Goal: Information Seeking & Learning: Learn about a topic

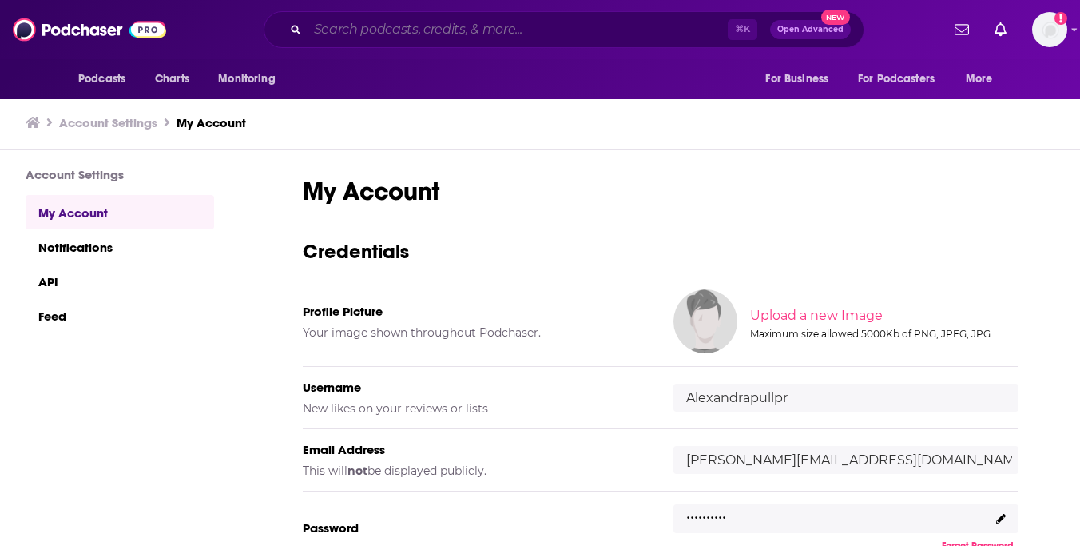
click at [594, 26] on input "Search podcasts, credits, & more..." at bounding box center [518, 30] width 420 height 26
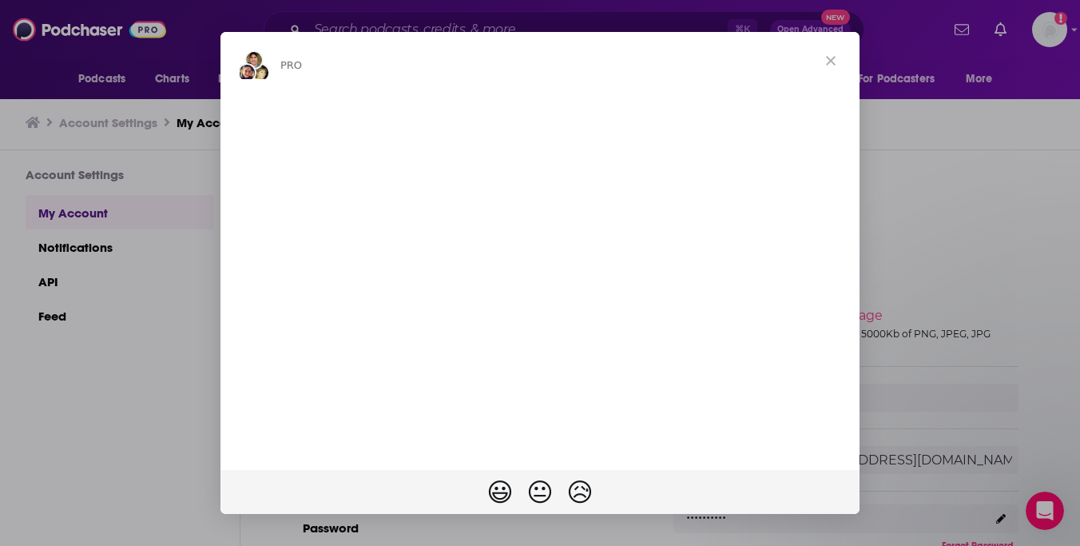
click at [826, 57] on span "Close" at bounding box center [831, 61] width 58 height 58
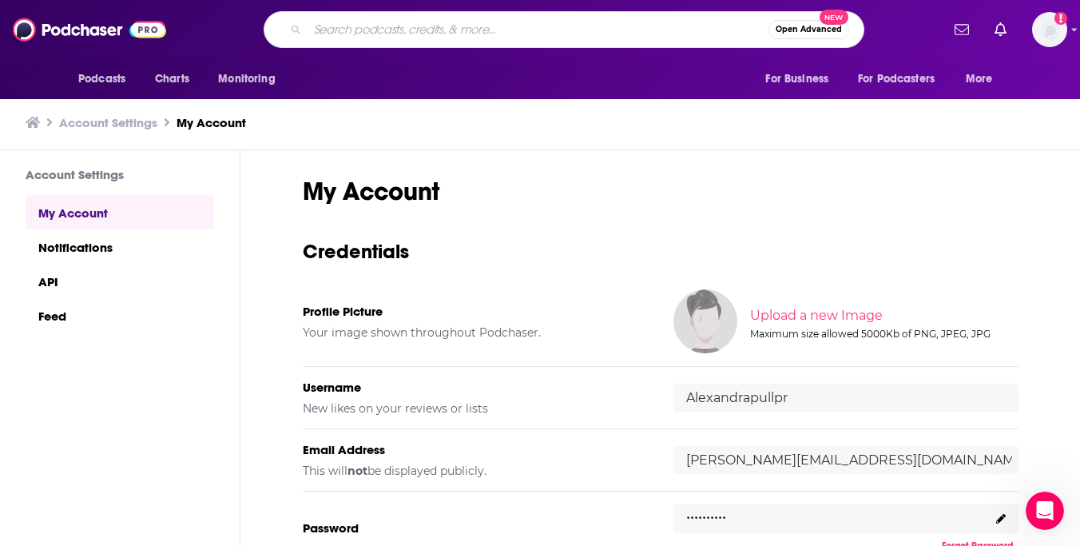
click at [582, 28] on input "Search podcasts, credits, & more..." at bounding box center [538, 30] width 461 height 26
type input "galsonthego"
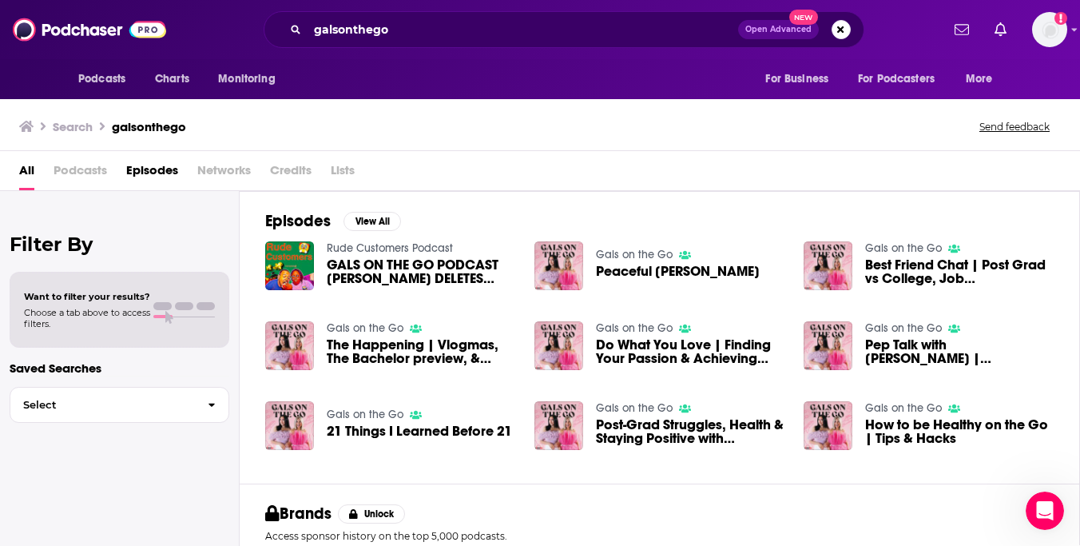
click at [93, 165] on span "Podcasts" at bounding box center [81, 173] width 54 height 33
click at [90, 170] on span "Podcasts" at bounding box center [81, 173] width 54 height 33
click at [1042, 26] on img "Logged in as Alexandrapullpr" at bounding box center [1049, 29] width 35 height 35
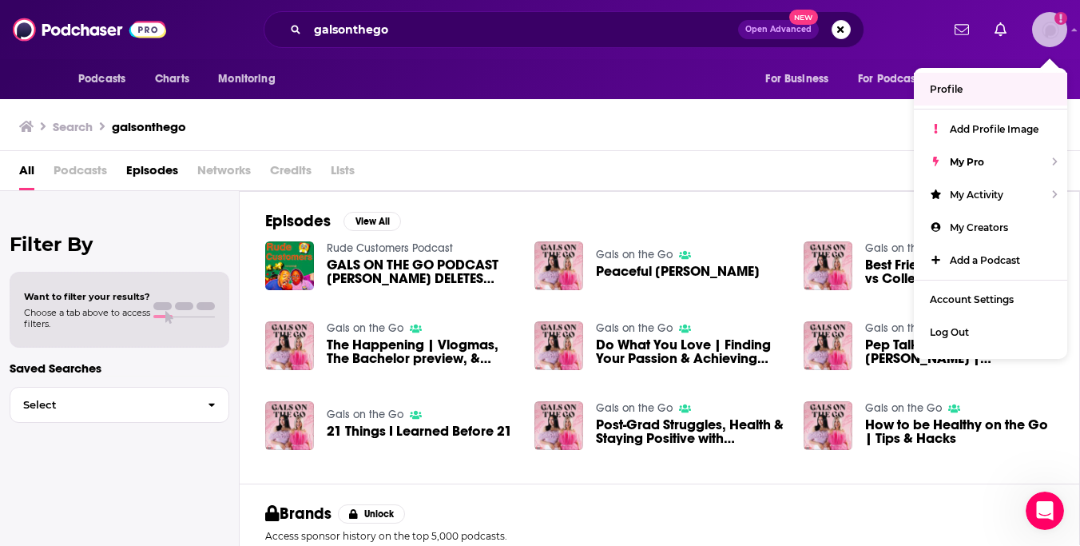
click at [960, 85] on span "Profile" at bounding box center [946, 89] width 33 height 12
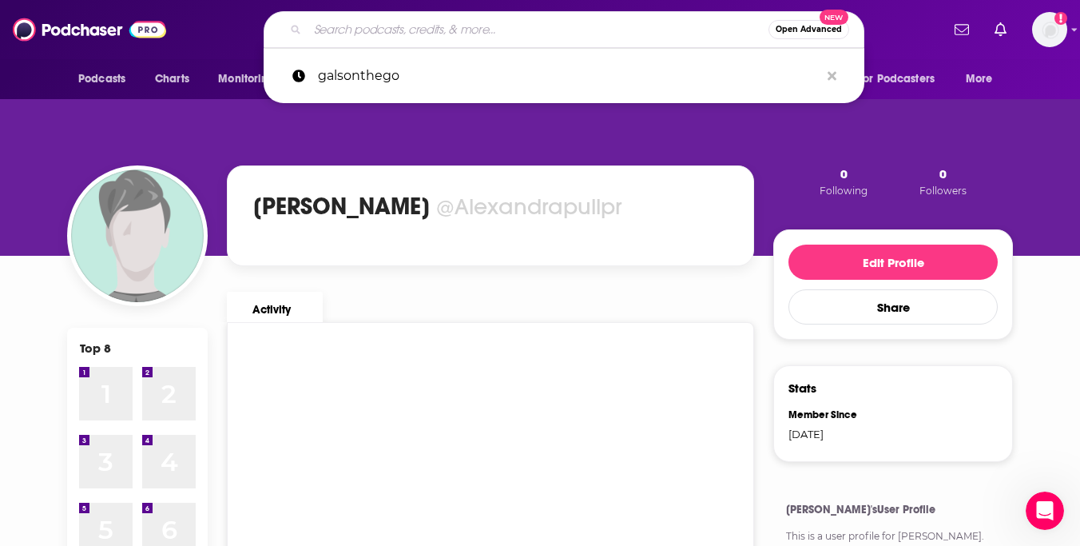
click at [500, 40] on input "Search podcasts, credits, & more..." at bounding box center [538, 30] width 461 height 26
click at [1062, 16] on icon "Add a profile image" at bounding box center [1061, 18] width 13 height 13
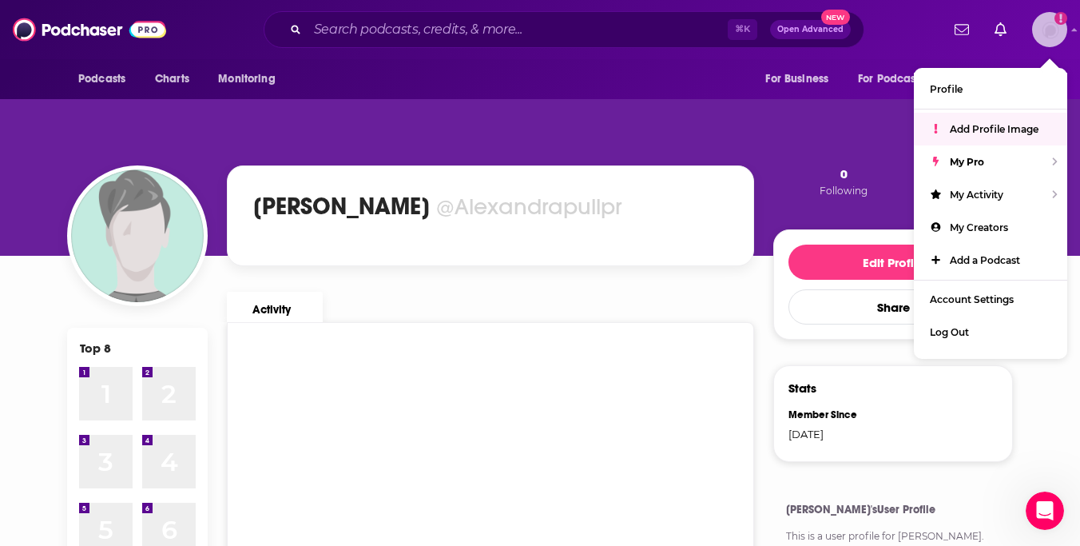
click at [991, 131] on span "Add Profile Image" at bounding box center [994, 129] width 89 height 12
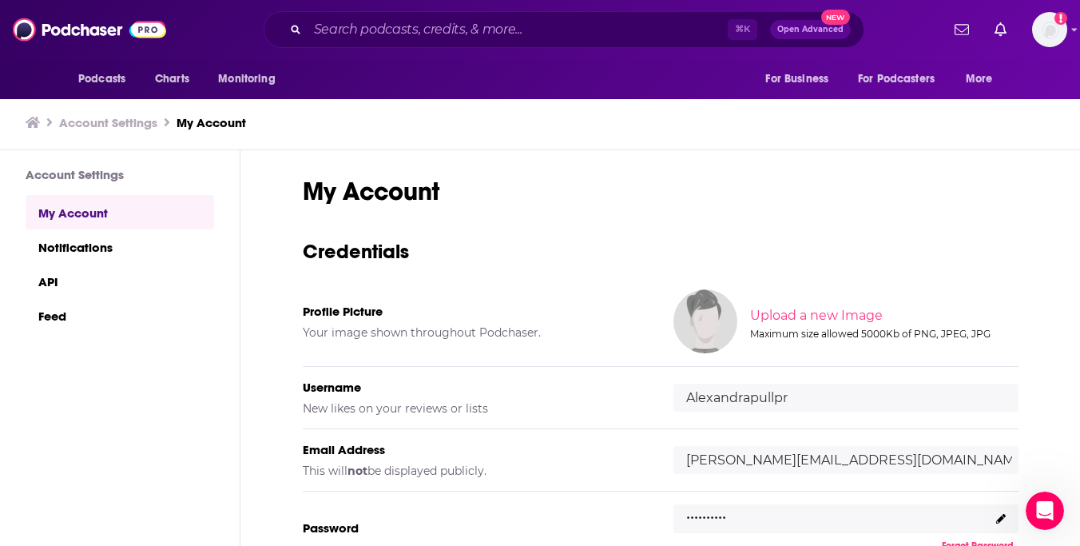
click at [731, 316] on img at bounding box center [706, 321] width 64 height 64
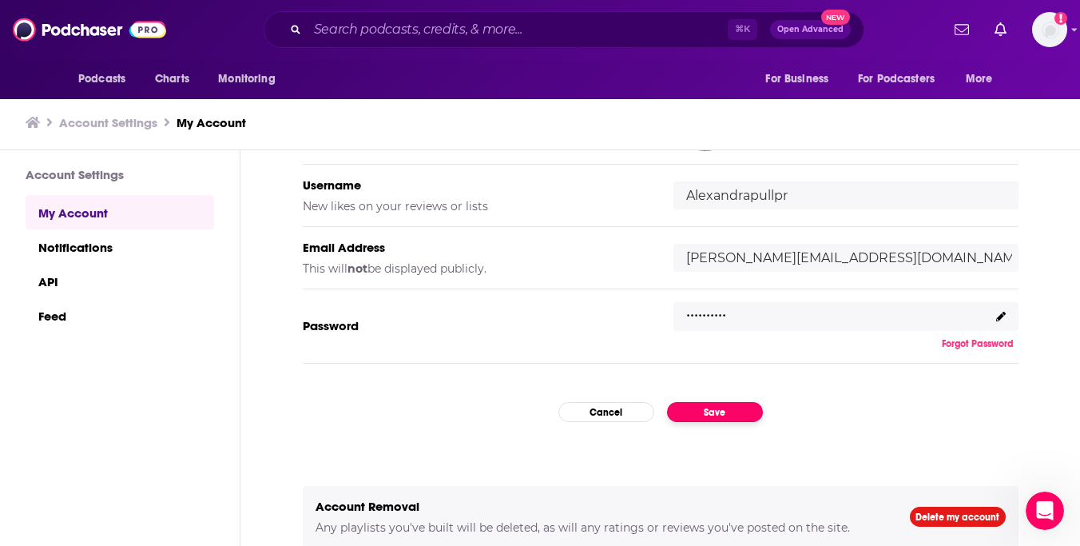
click at [711, 414] on button "Save" at bounding box center [715, 412] width 96 height 20
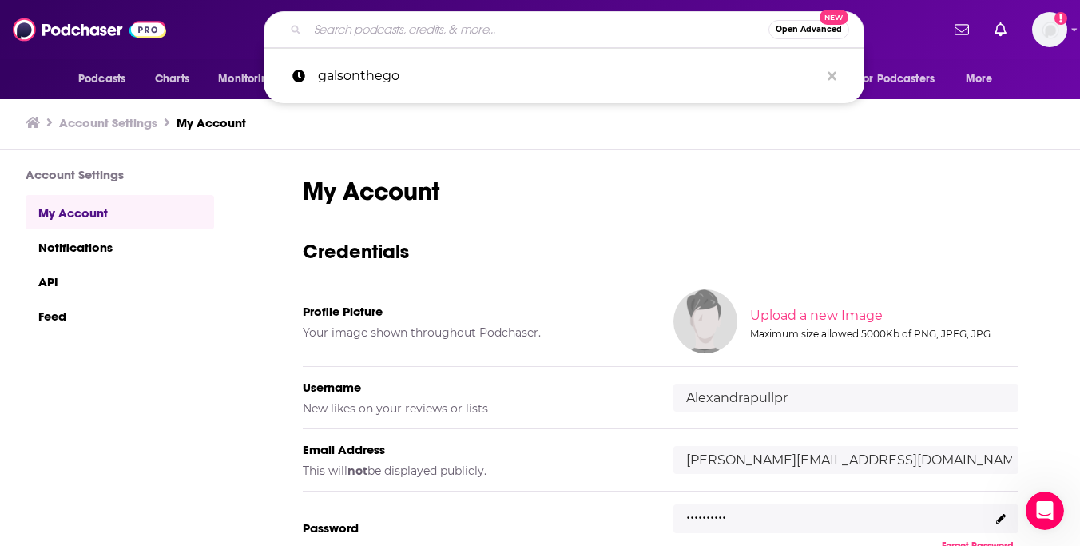
click at [574, 30] on input "Search podcasts, credits, & more..." at bounding box center [538, 30] width 461 height 26
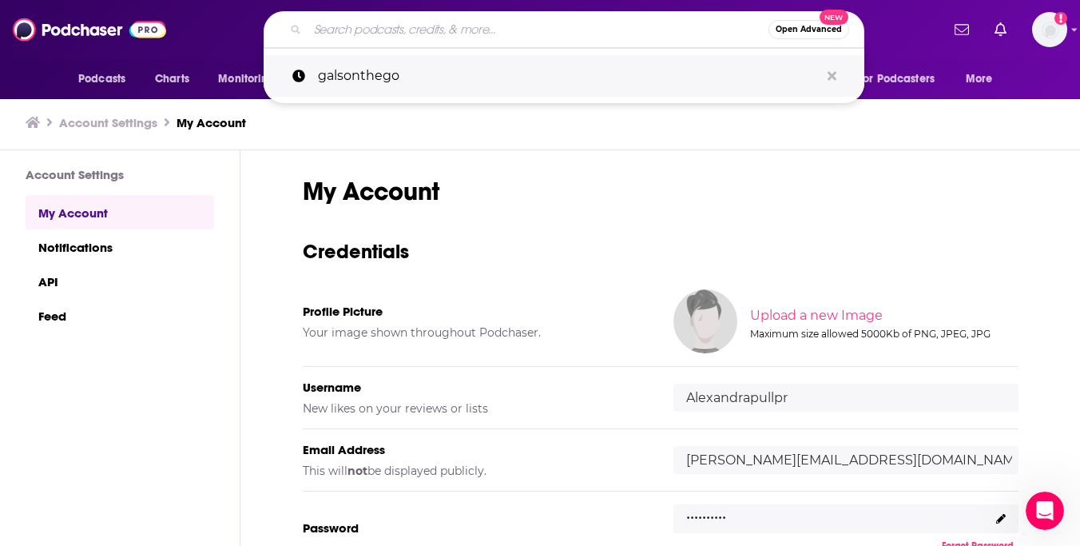
click at [533, 62] on p "galsonthego" at bounding box center [569, 76] width 502 height 42
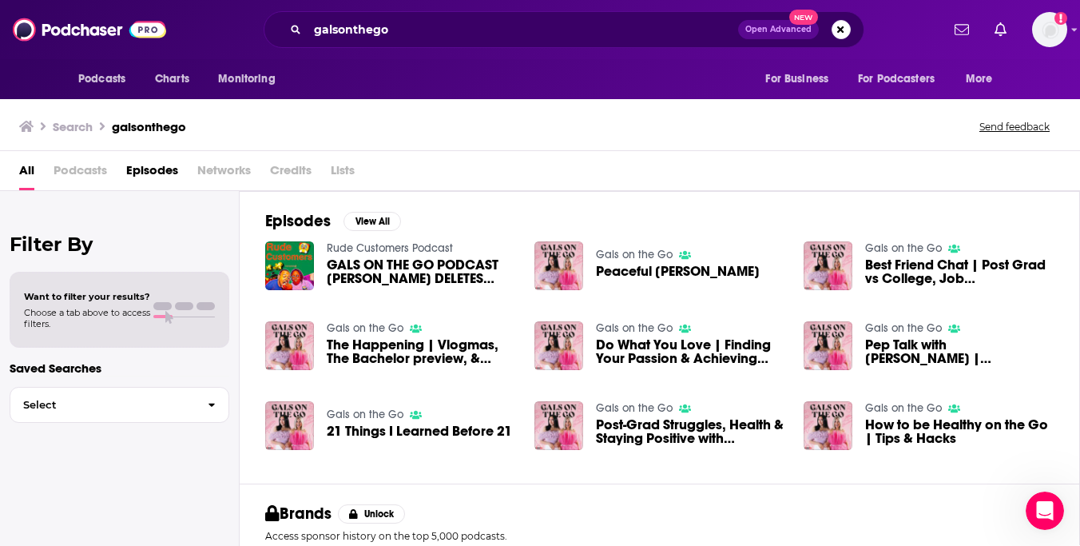
click at [76, 171] on span "Podcasts" at bounding box center [81, 173] width 54 height 33
click at [18, 169] on div "All Podcasts Episodes Networks Credits Lists" at bounding box center [540, 171] width 1080 height 40
click at [97, 169] on span "Podcasts" at bounding box center [81, 173] width 54 height 33
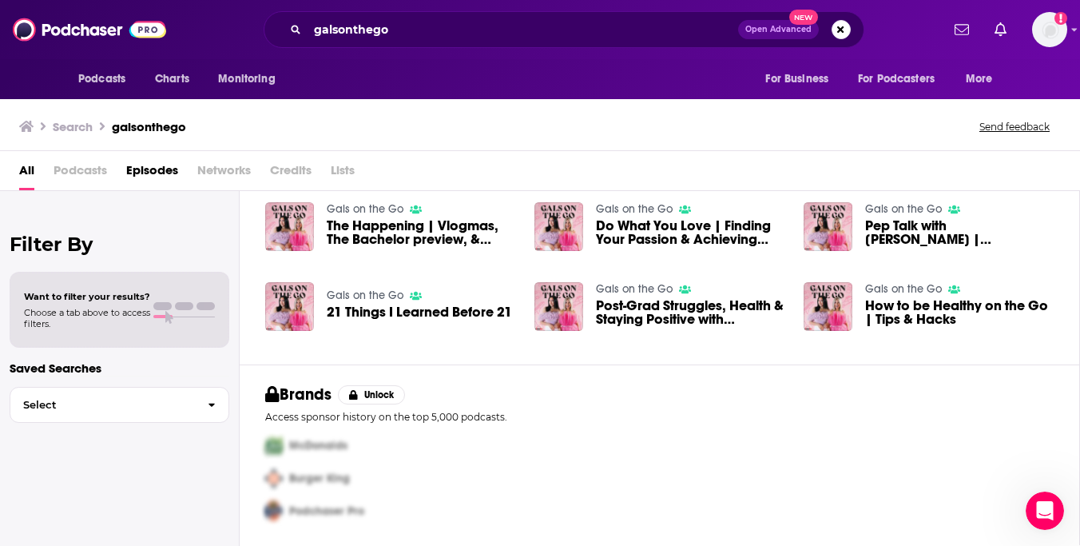
scroll to position [121, 0]
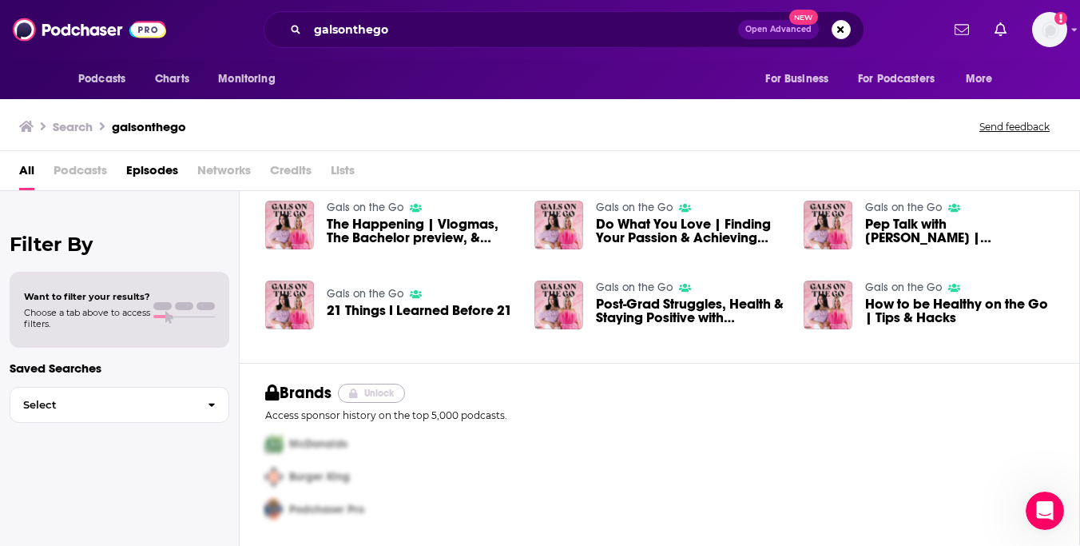
click at [381, 391] on button "Unlock" at bounding box center [372, 393] width 68 height 19
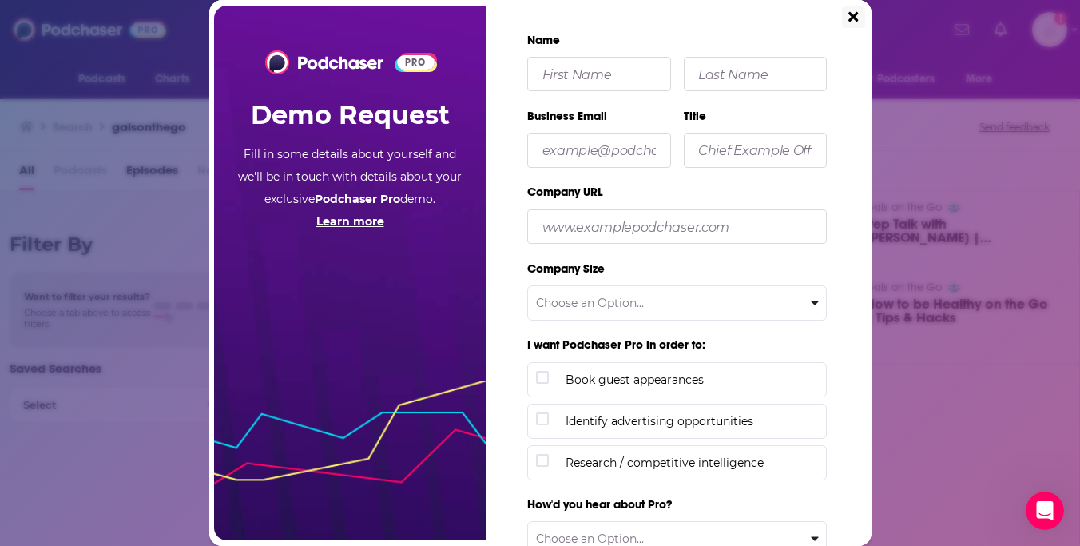
click at [855, 13] on icon "Close" at bounding box center [854, 17] width 10 height 14
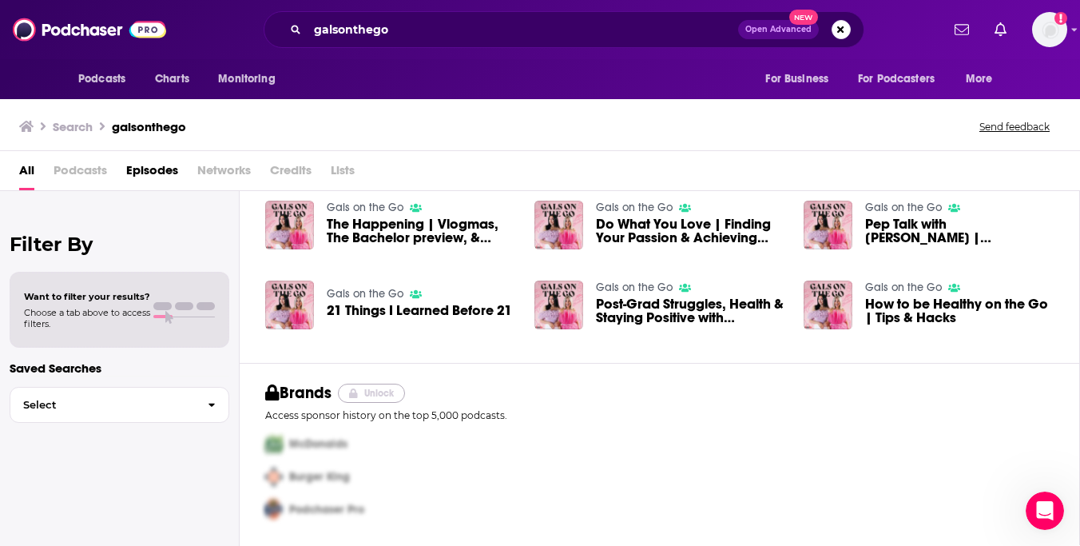
scroll to position [0, 0]
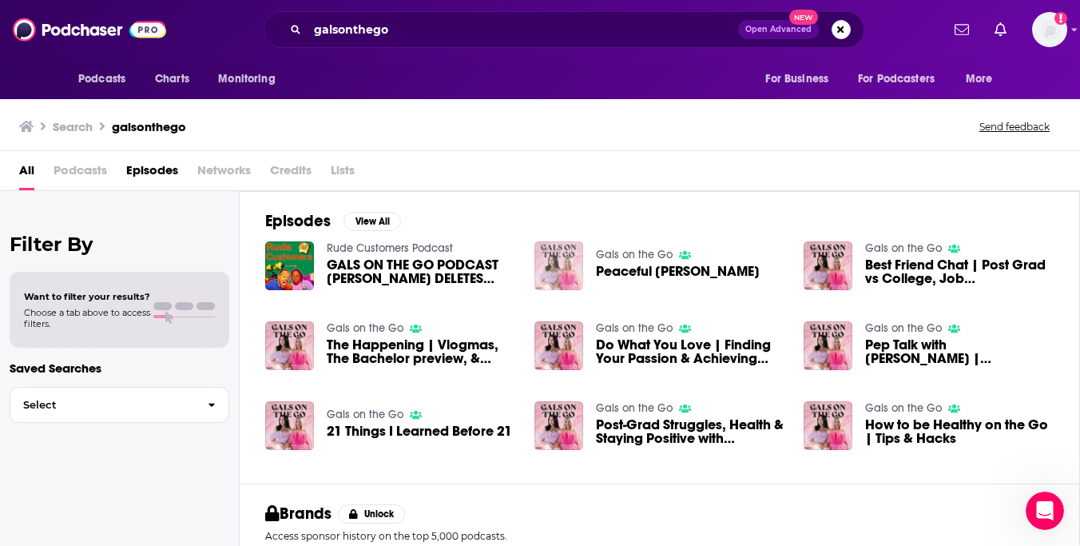
click at [549, 256] on img "Peaceful Michelle" at bounding box center [559, 265] width 49 height 49
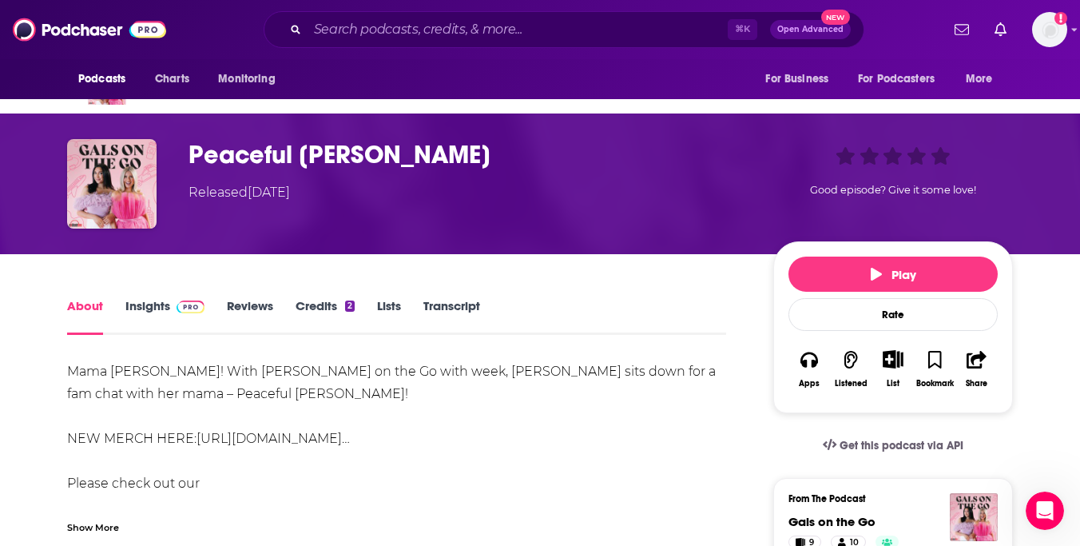
scroll to position [51, 0]
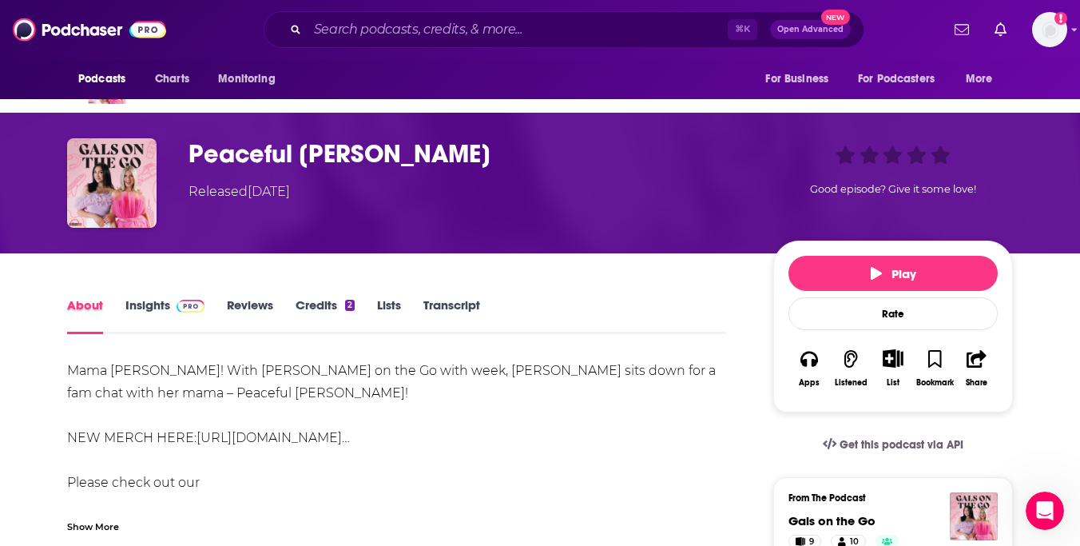
click at [121, 313] on div "About" at bounding box center [96, 315] width 58 height 37
click at [144, 308] on link "Insights" at bounding box center [164, 315] width 79 height 37
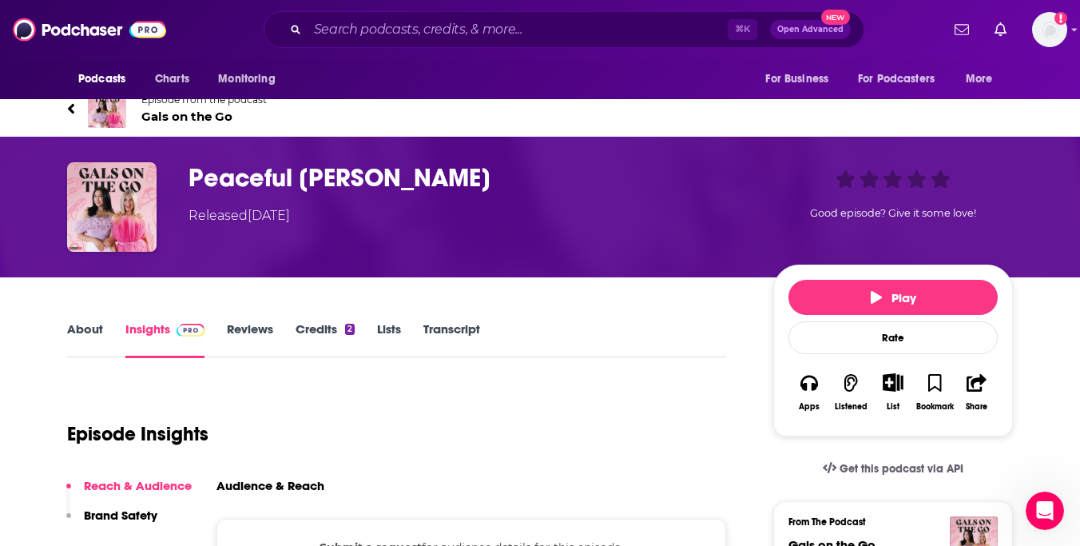
scroll to position [35, 0]
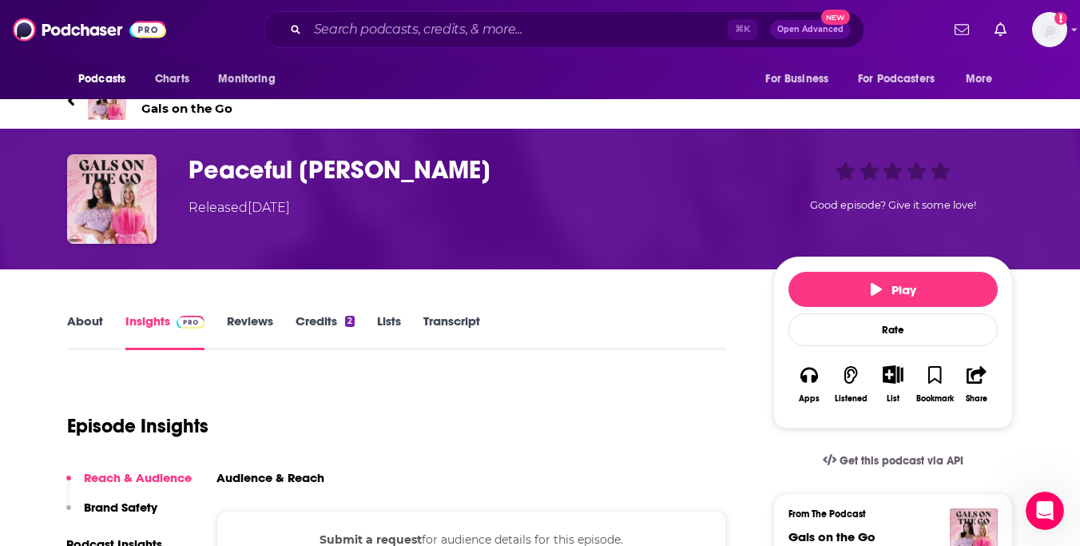
click at [173, 107] on span "Gals on the Go" at bounding box center [203, 108] width 125 height 15
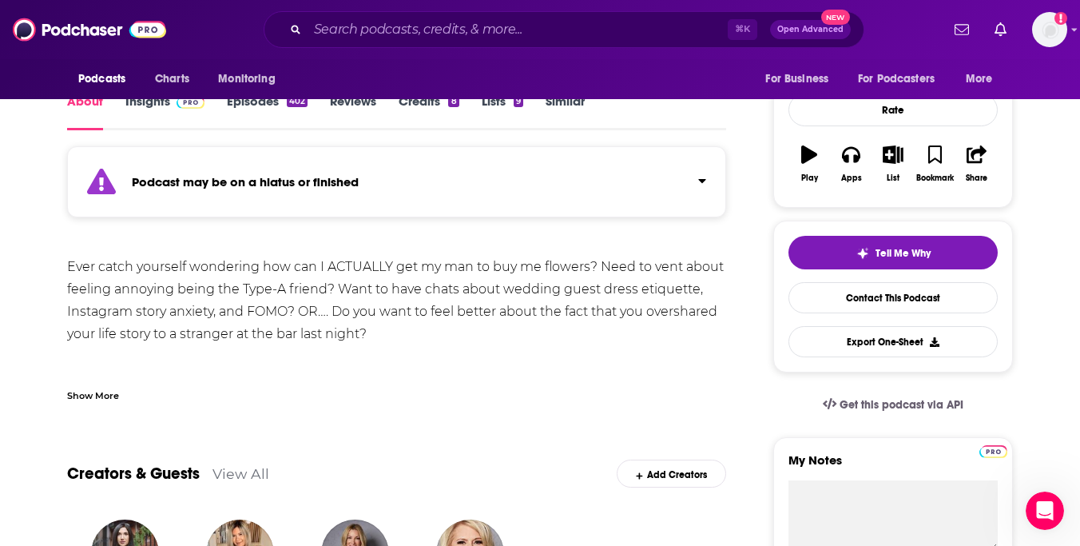
scroll to position [210, 0]
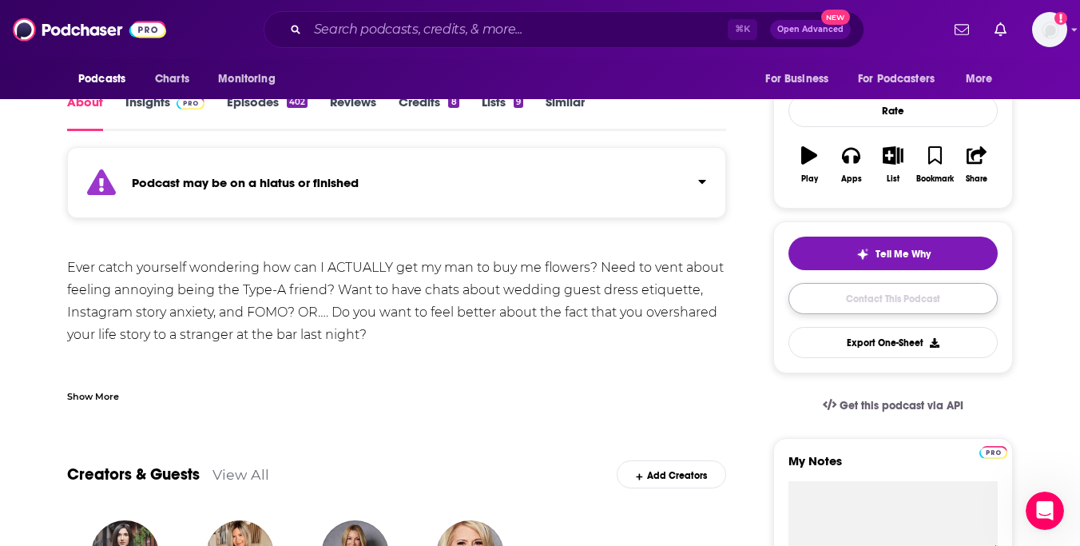
click at [879, 296] on link "Contact This Podcast" at bounding box center [893, 298] width 209 height 31
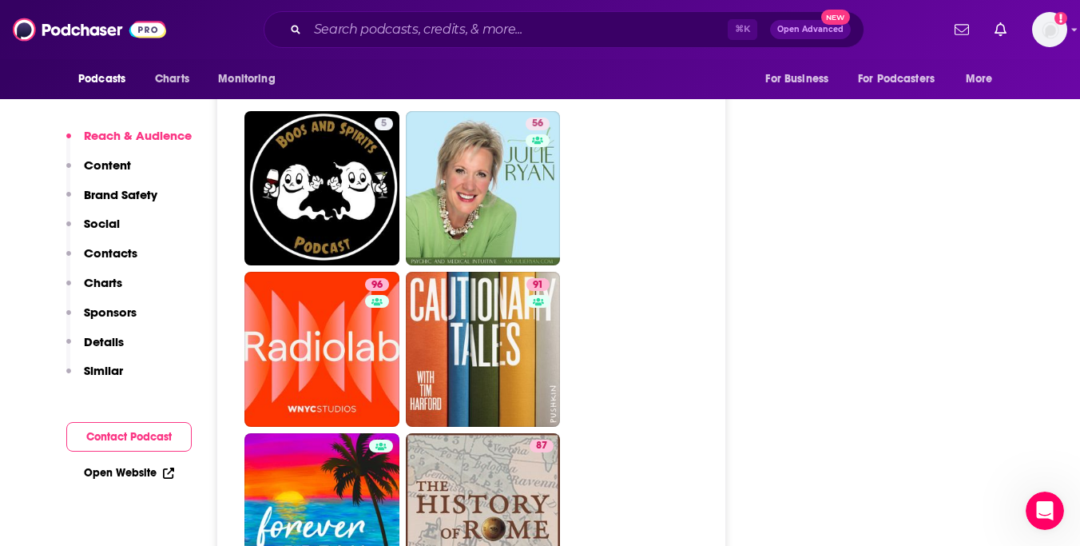
click at [153, 442] on button "Contact Podcast" at bounding box center [128, 437] width 125 height 30
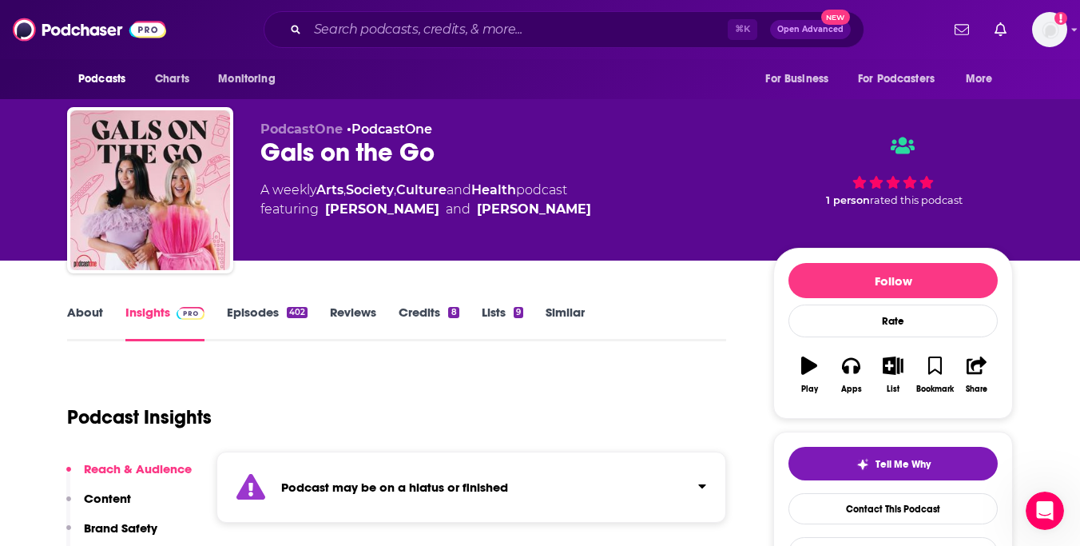
click at [253, 319] on link "Episodes 402" at bounding box center [267, 322] width 81 height 37
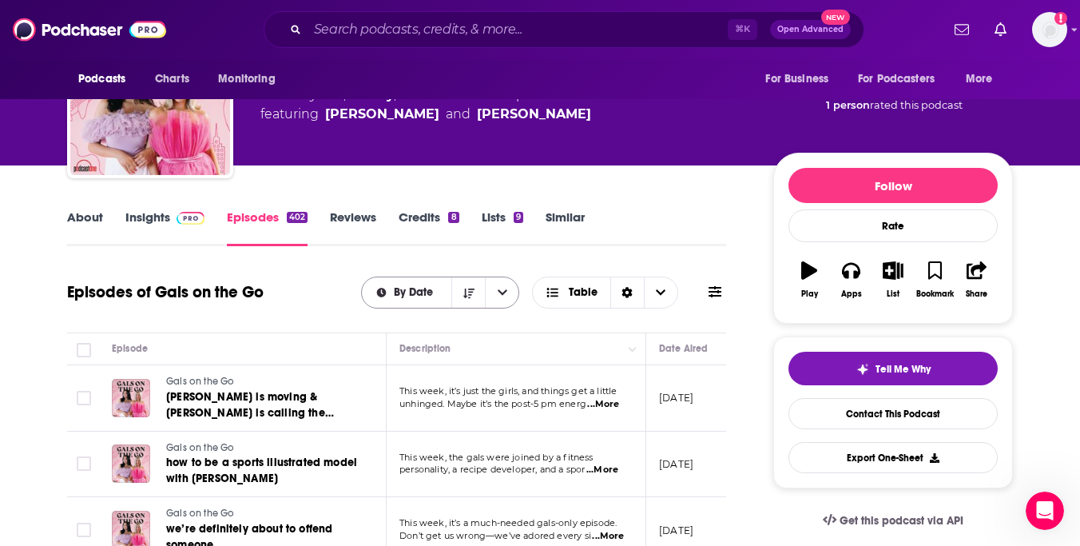
scroll to position [96, 0]
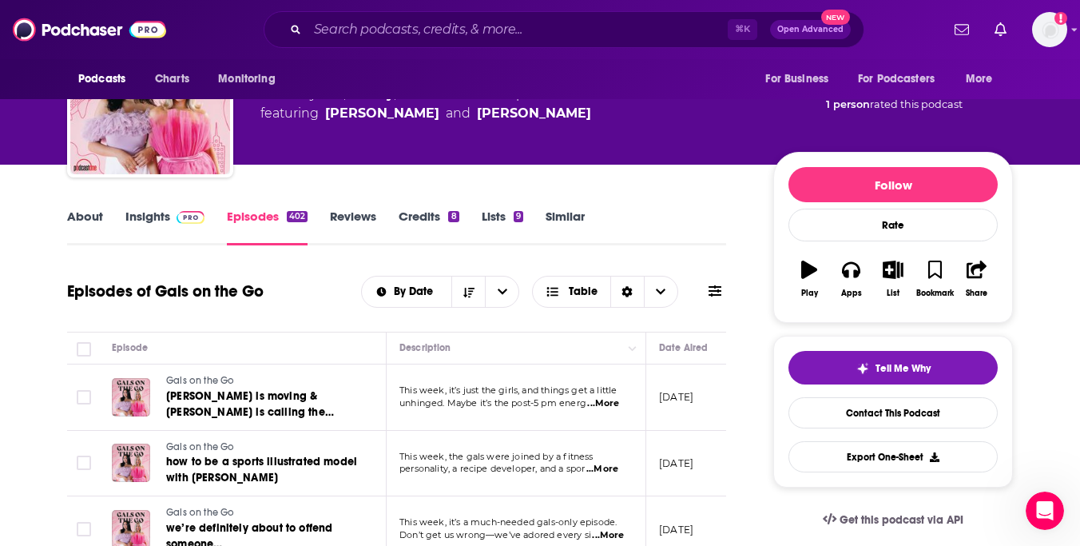
click at [603, 405] on span "...More" at bounding box center [603, 403] width 32 height 13
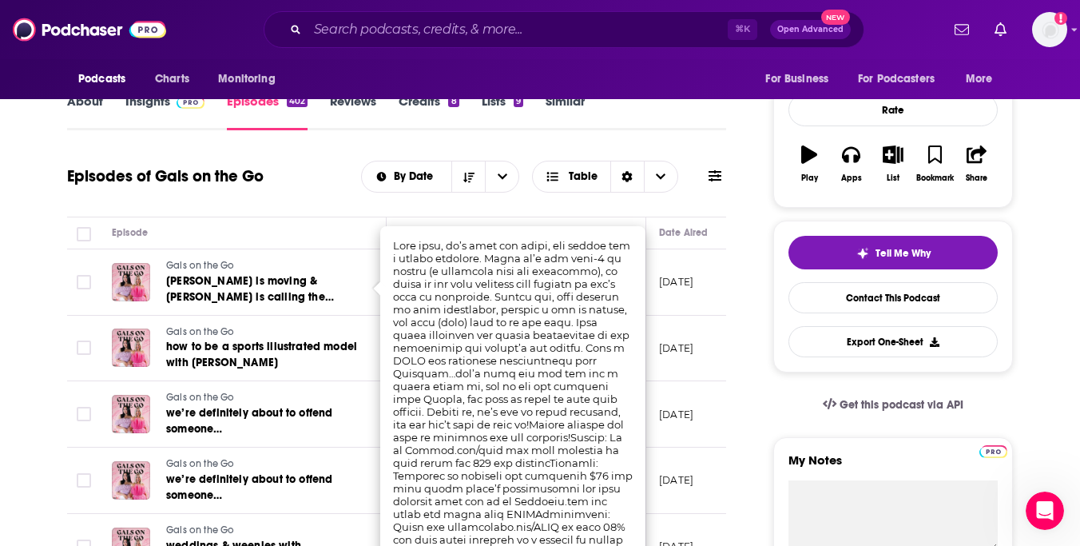
scroll to position [225, 0]
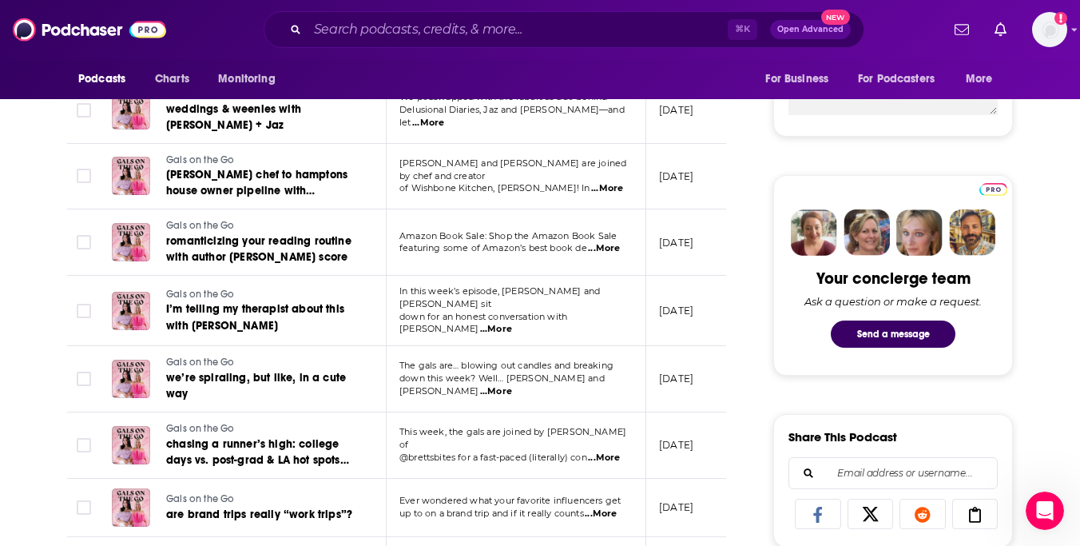
scroll to position [0, 0]
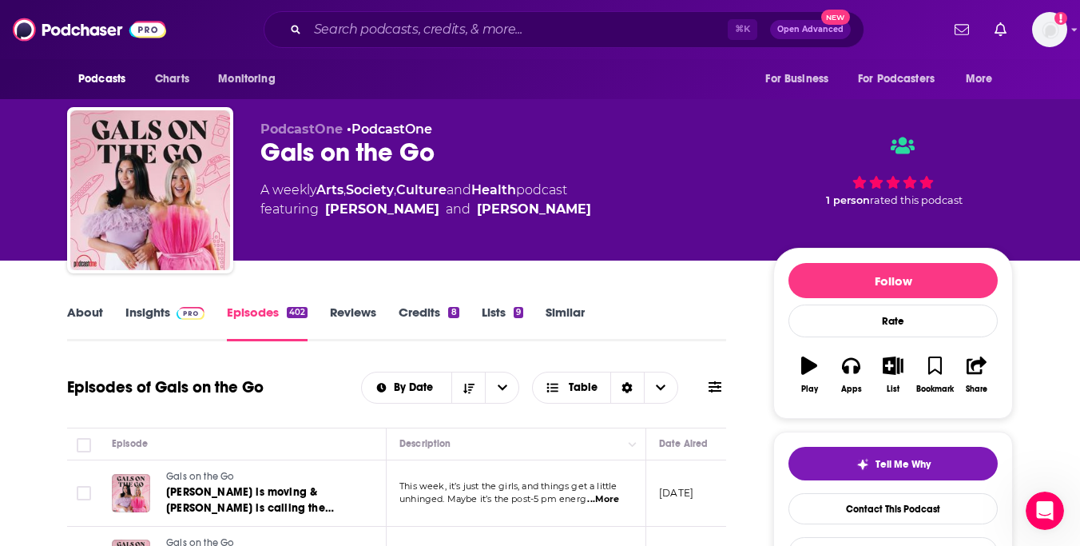
click at [417, 308] on link "Credits 8" at bounding box center [429, 322] width 60 height 37
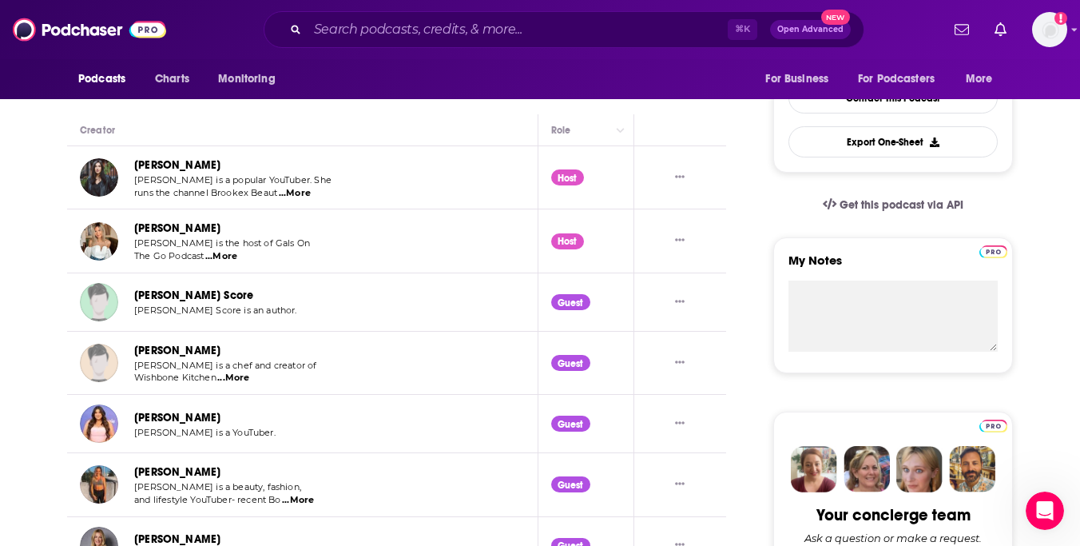
scroll to position [340, 0]
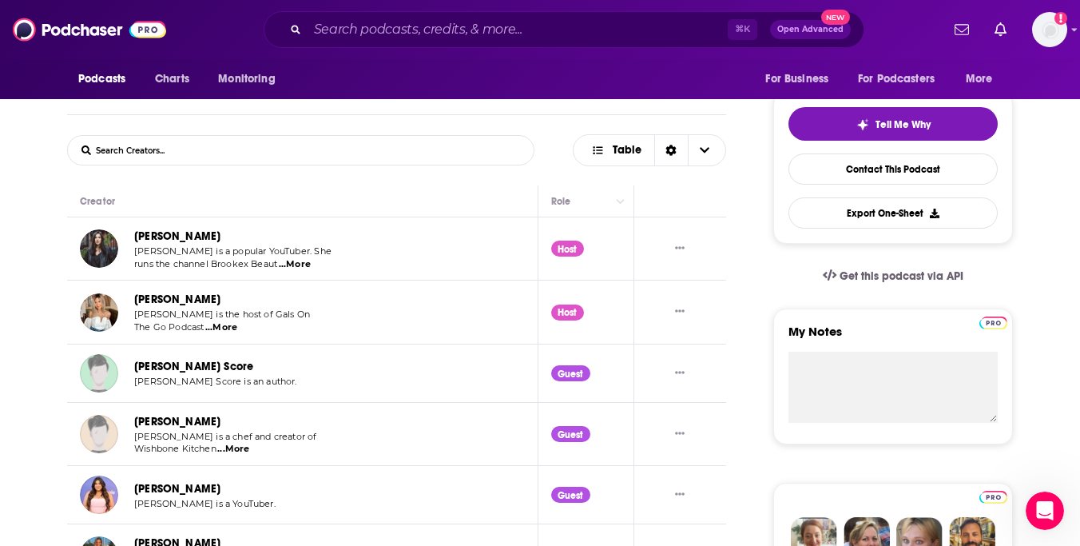
click at [226, 328] on span "...More" at bounding box center [221, 327] width 32 height 13
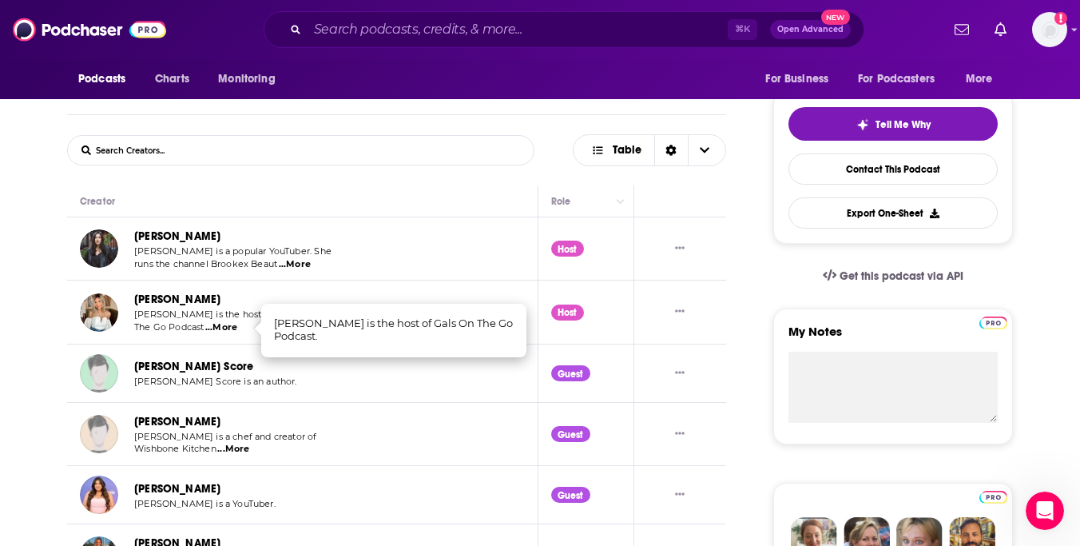
click at [296, 263] on span "...More" at bounding box center [295, 264] width 32 height 13
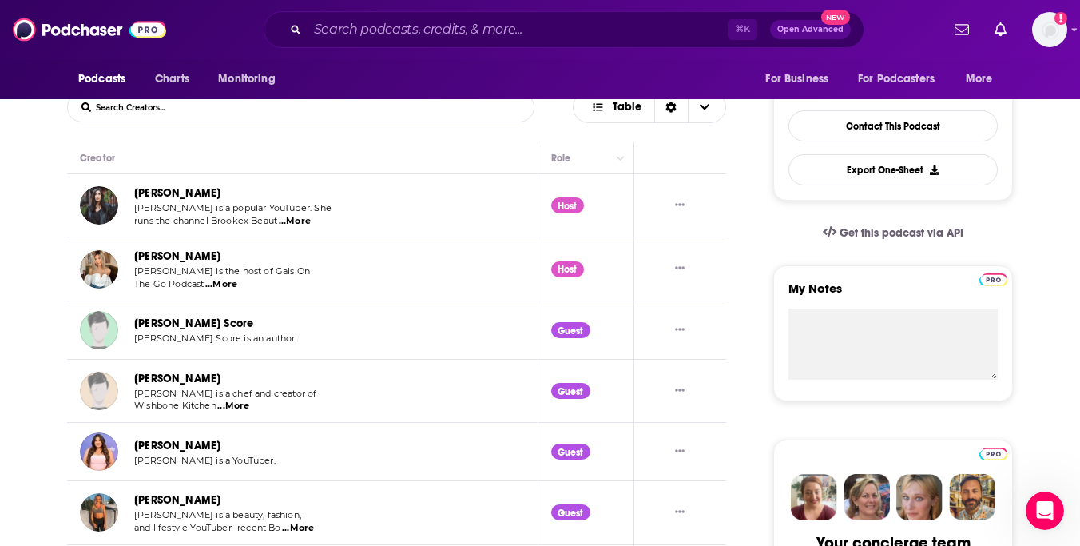
scroll to position [388, 0]
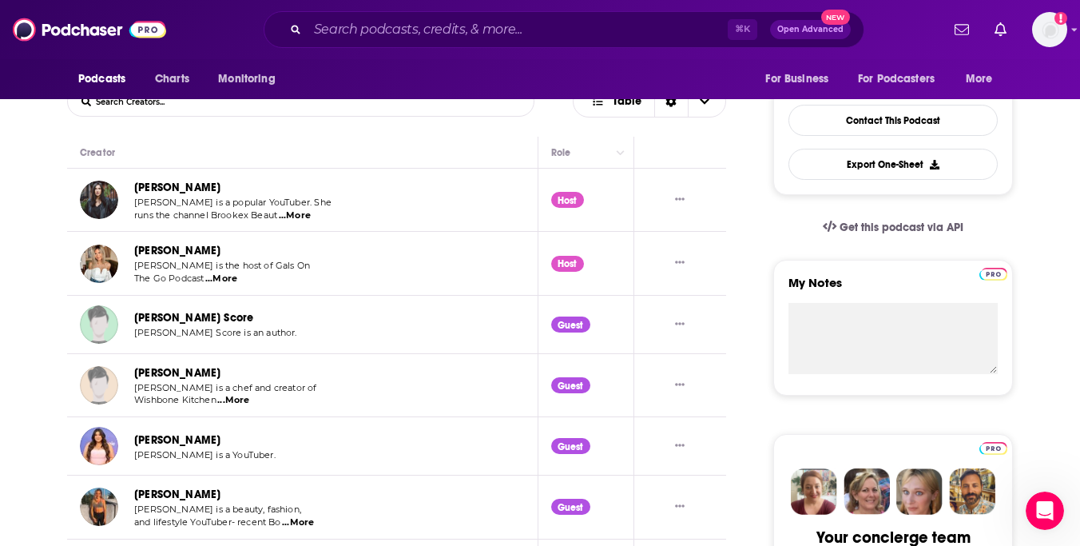
click at [236, 399] on span "...More" at bounding box center [233, 400] width 32 height 13
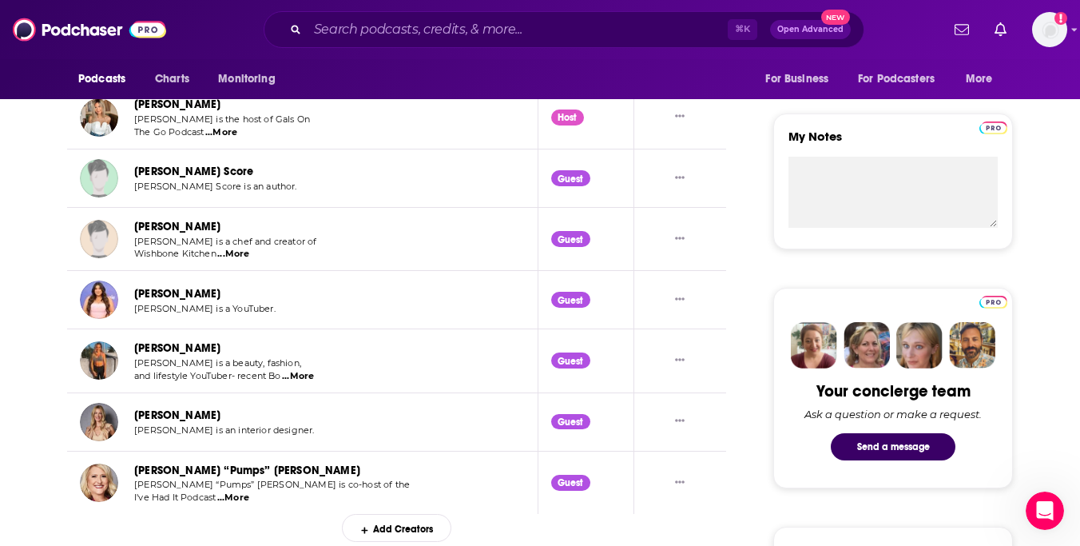
scroll to position [536, 0]
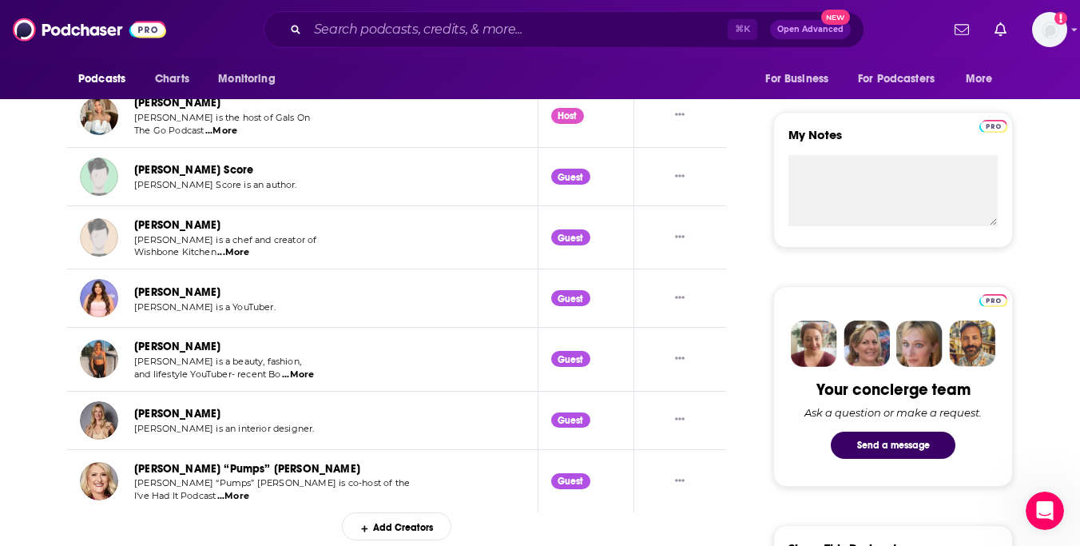
click at [292, 373] on span "...More" at bounding box center [298, 374] width 32 height 13
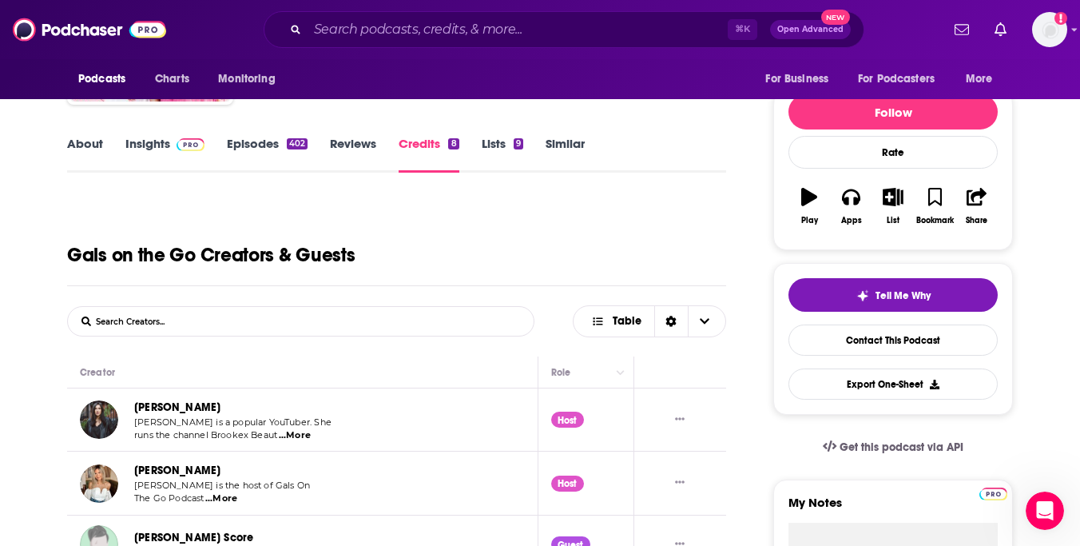
scroll to position [141, 0]
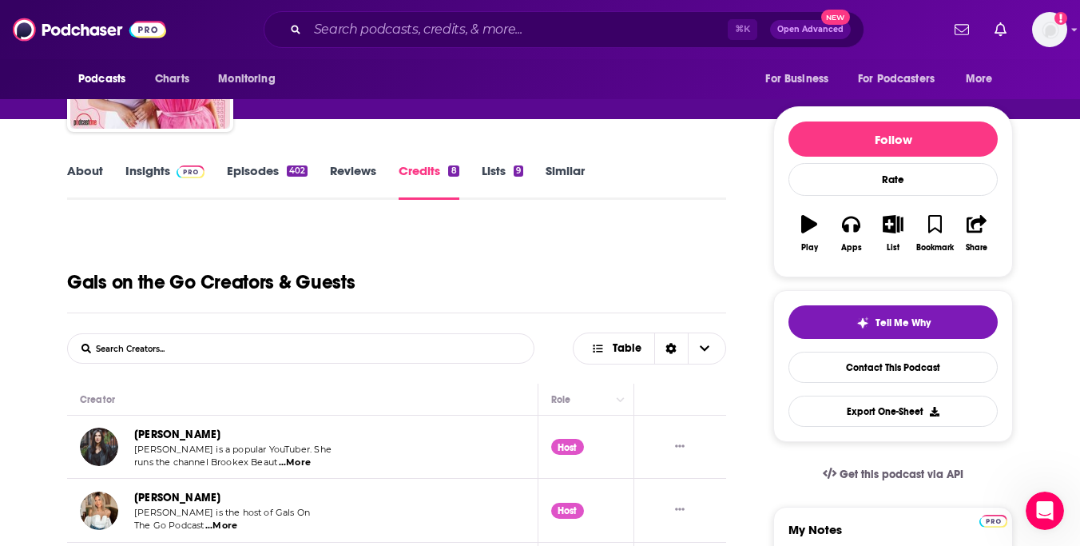
click at [253, 183] on link "Episodes 402" at bounding box center [267, 181] width 81 height 37
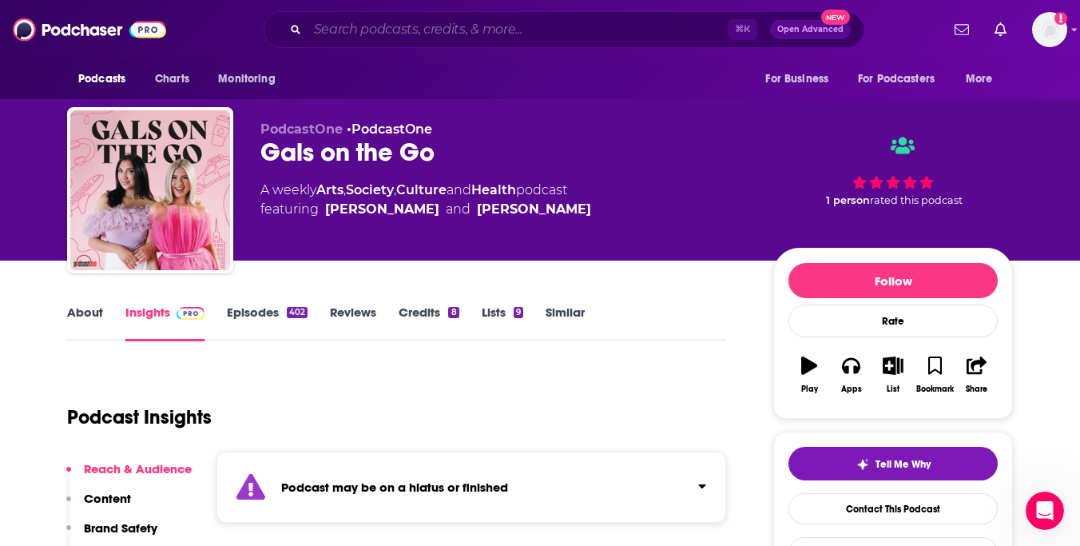
click at [339, 29] on input "Search podcasts, credits, & more..." at bounding box center [518, 30] width 420 height 26
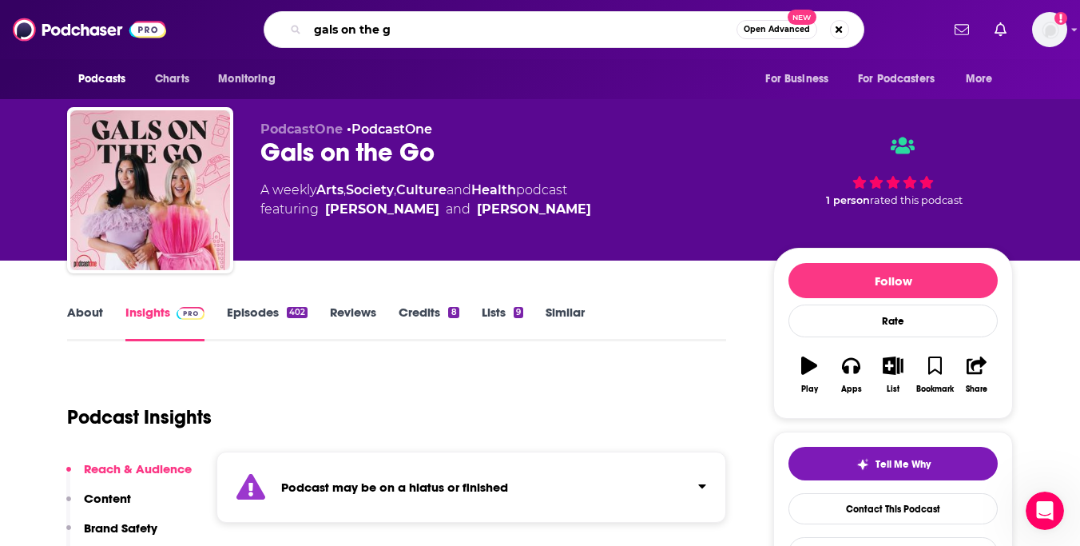
type input "gals on the go"
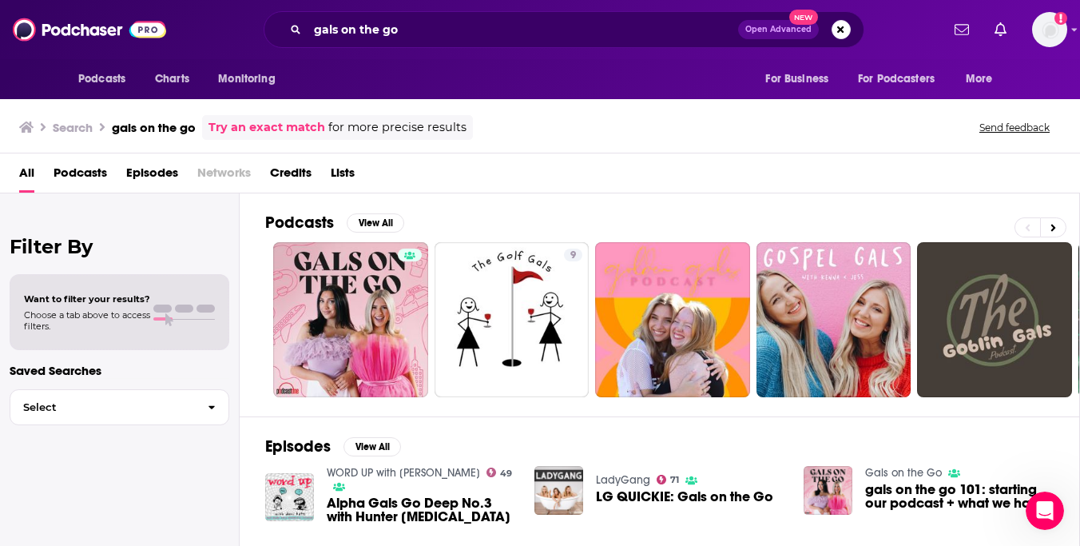
click at [80, 178] on span "Podcasts" at bounding box center [81, 176] width 54 height 33
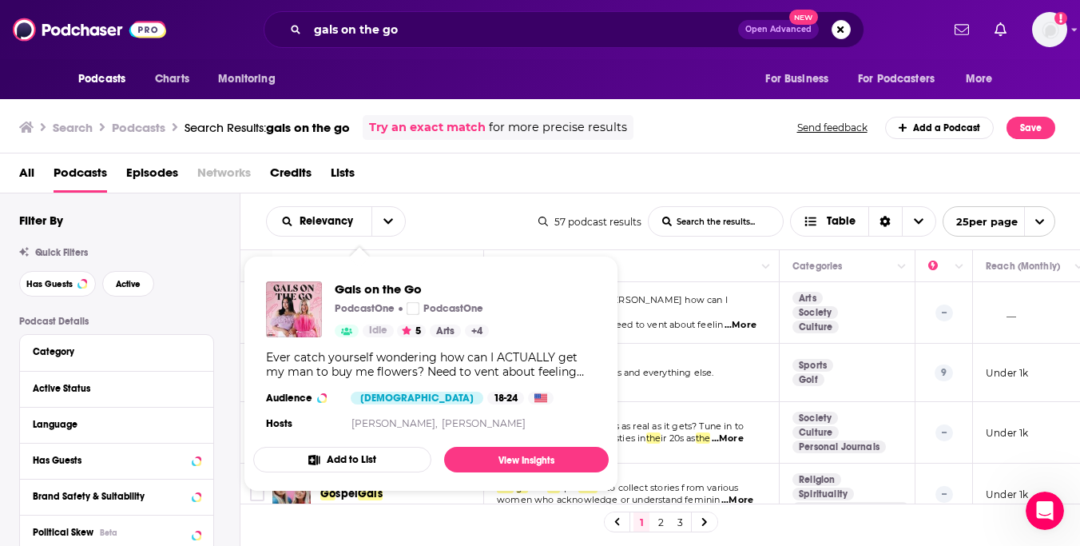
click at [324, 315] on div "Gals on the Go PodcastOne PodcastOne Idle 5 Arts + 4" at bounding box center [377, 309] width 223 height 56
click at [496, 458] on link "View Insights" at bounding box center [526, 460] width 165 height 26
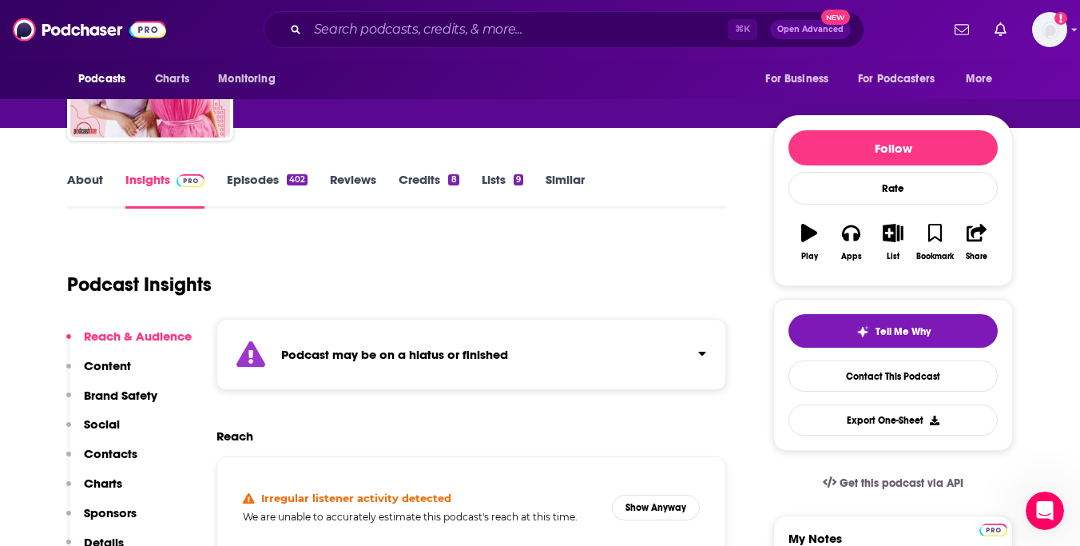
scroll to position [143, 0]
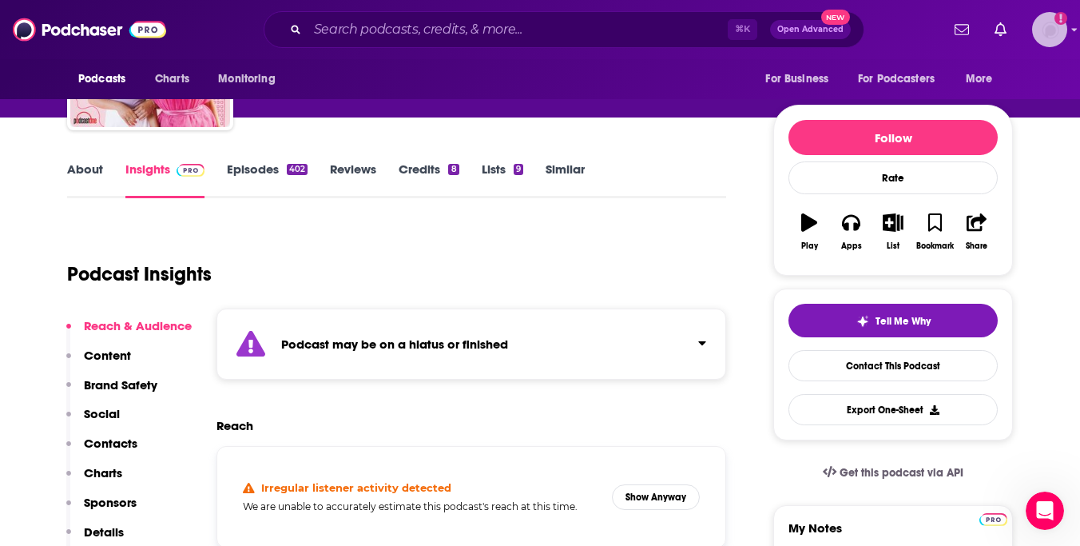
click at [1061, 18] on icon "Add a profile image" at bounding box center [1061, 18] width 3 height 9
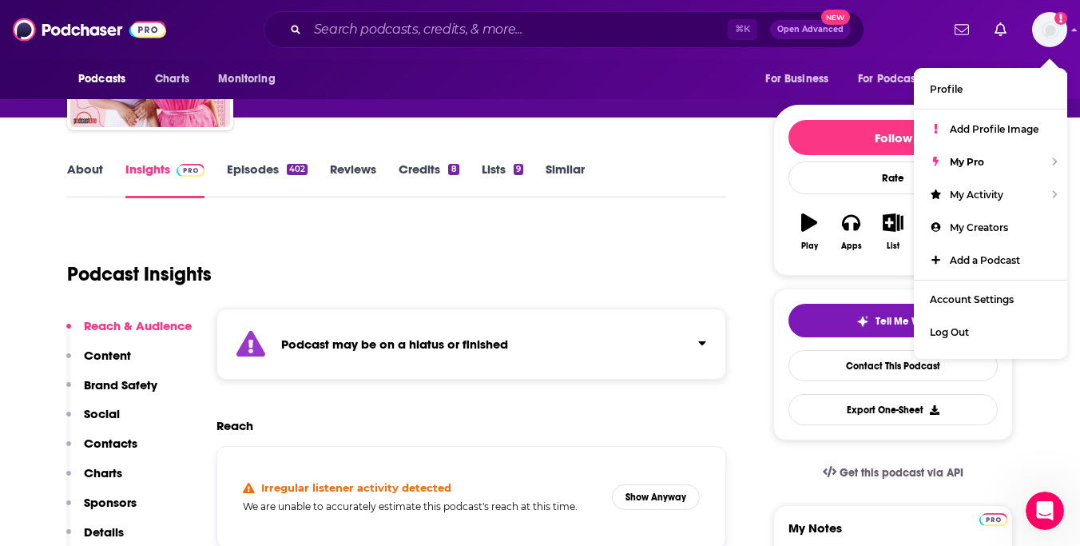
click at [558, 263] on div "Podcast Insights" at bounding box center [390, 265] width 646 height 82
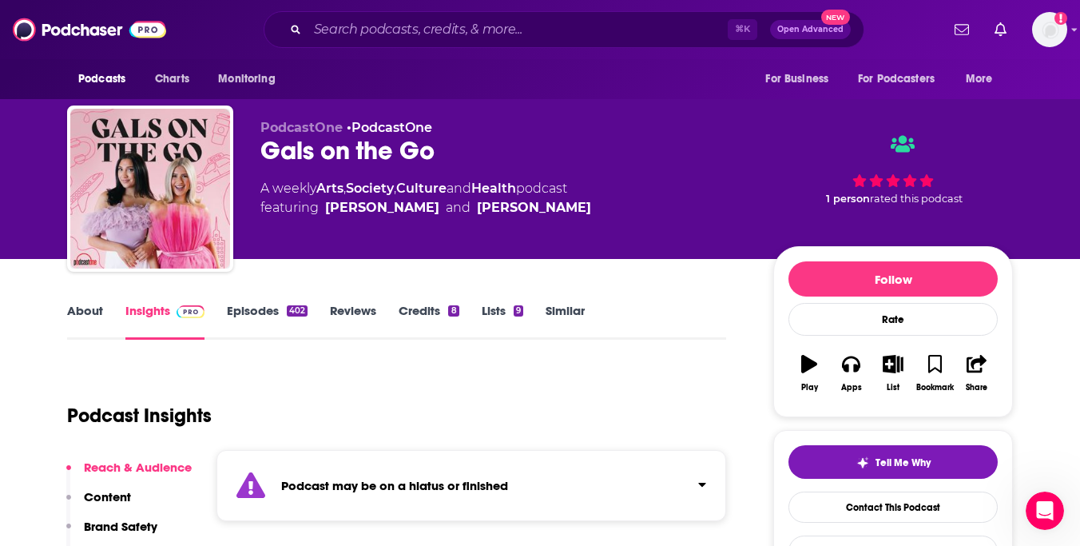
scroll to position [0, 0]
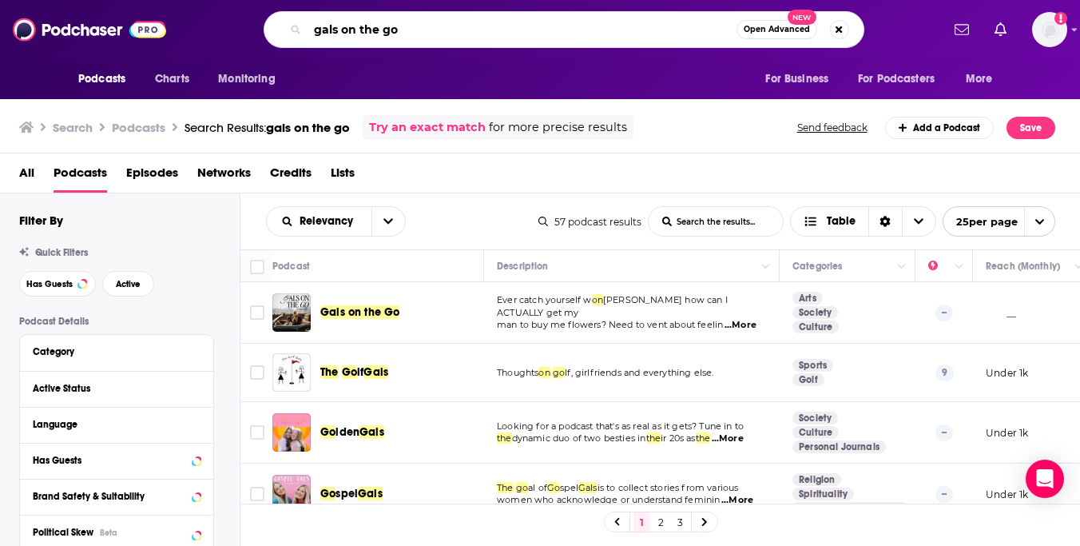
drag, startPoint x: 477, startPoint y: 33, endPoint x: 230, endPoint y: 31, distance: 246.9
click at [230, 31] on div "gals on the go Open Advanced New" at bounding box center [564, 29] width 754 height 37
